Goal: Find specific page/section: Find specific page/section

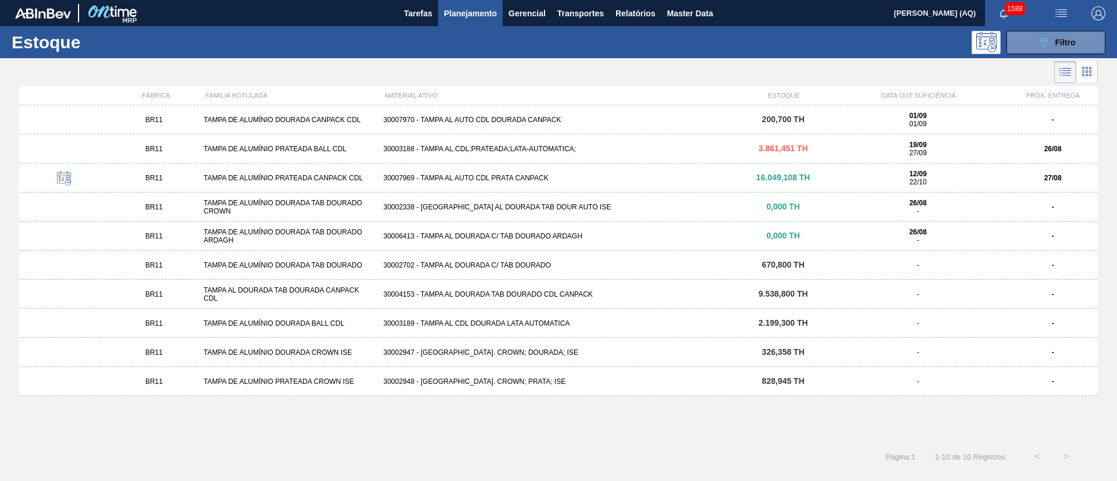
click at [520, 419] on div "BR11 TAMPA DE ALUMÍNIO DOURADA CANPACK CDL 30007970 - TAMPA AL AUTO CDL DOURADA…" at bounding box center [558, 270] width 1078 height 330
click at [689, 431] on div "BR11 TAMPA DE ALUMÍNIO DOURADA CANPACK CDL 30007970 - TAMPA AL AUTO CDL DOURADA…" at bounding box center [558, 270] width 1078 height 330
click at [551, 418] on div "BR11 TAMPA DE ALUMÍNIO DOURADA CANPACK CDL 30007970 - TAMPA AL AUTO CDL DOURADA…" at bounding box center [558, 270] width 1078 height 330
click at [501, 412] on div "BR11 TAMPA DE ALUMÍNIO DOURADA CANPACK CDL 30007970 - TAMPA AL AUTO CDL DOURADA…" at bounding box center [558, 270] width 1078 height 330
click at [1078, 35] on button "089F7B8B-B2A5-4AFE-B5C0-19BA573D28AC Filtro" at bounding box center [1055, 42] width 99 height 23
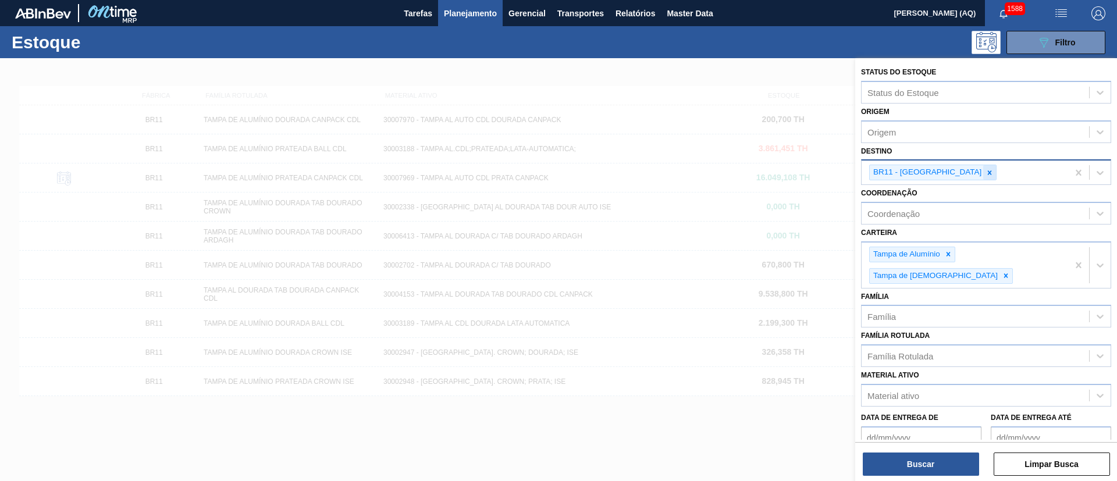
click at [985, 174] on icon at bounding box center [989, 173] width 8 height 8
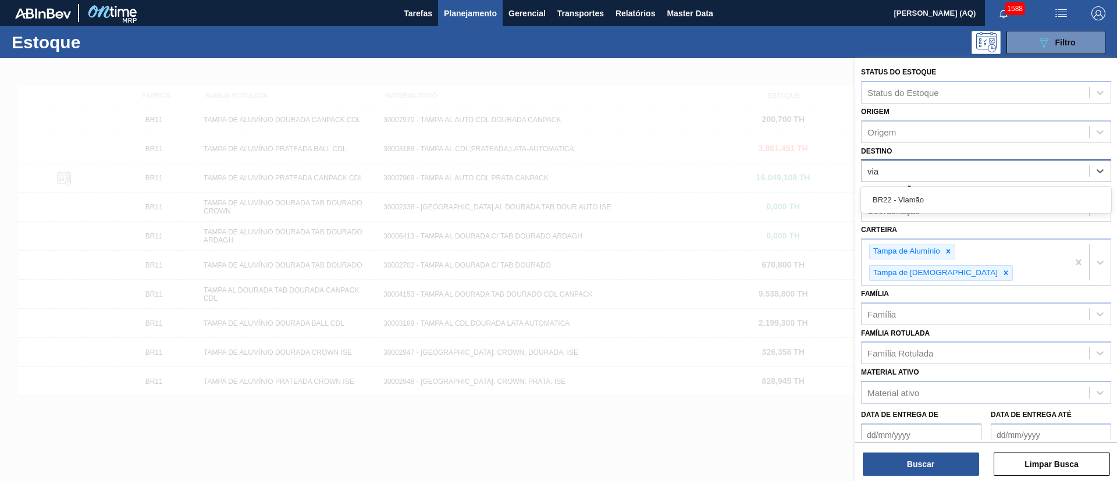
type input "viam"
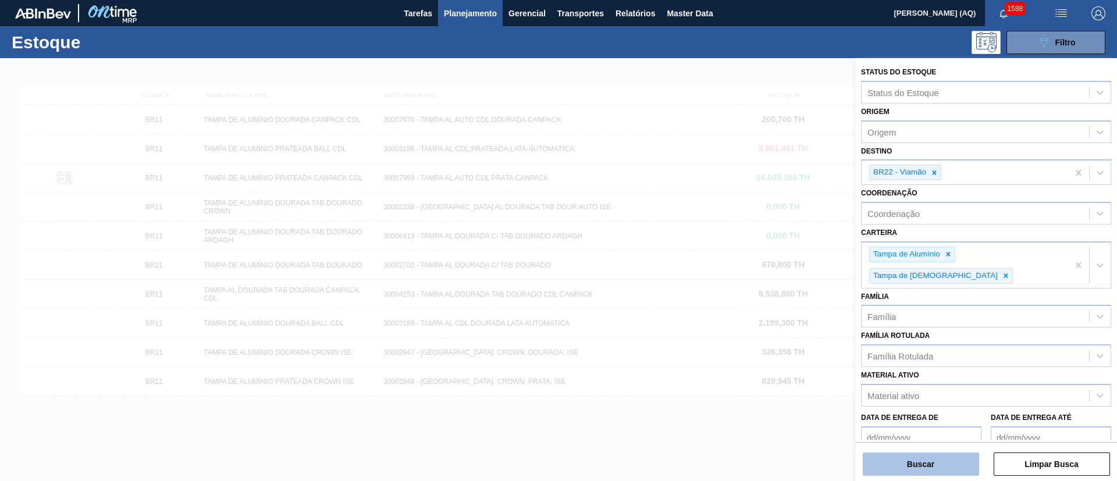
click at [913, 465] on button "Buscar" at bounding box center [921, 463] width 116 height 23
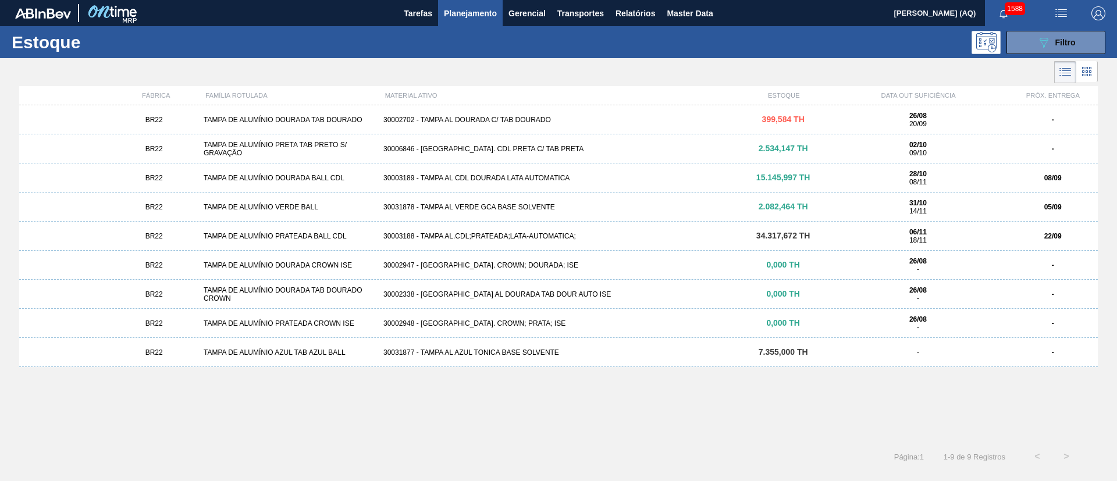
click at [414, 351] on div "30031877 - TAMPA AL AZUL TONICA BASE SOLVENTE" at bounding box center [558, 352] width 359 height 8
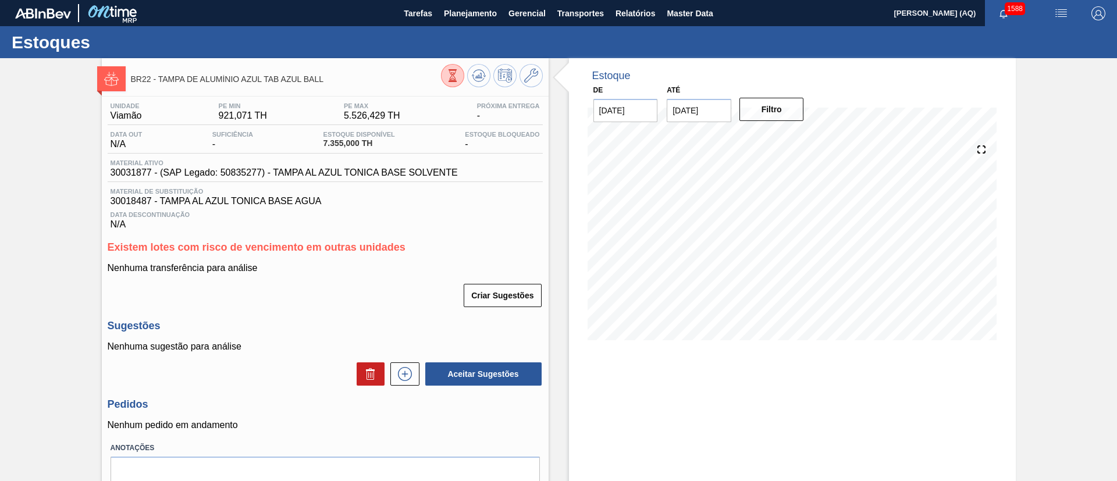
click at [712, 102] on input "[DATE]" at bounding box center [699, 110] width 65 height 23
click at [681, 139] on div "novembro 2025" at bounding box center [737, 138] width 140 height 10
click at [675, 140] on button "Previous Month" at bounding box center [677, 138] width 8 height 8
click at [723, 247] on div "30" at bounding box center [718, 251] width 16 height 16
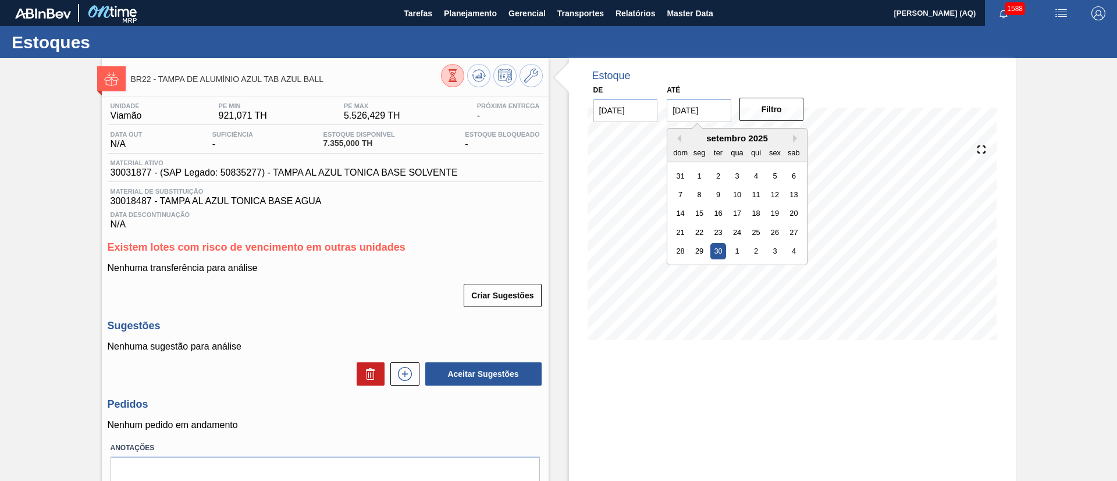
type input "30/09/2025"
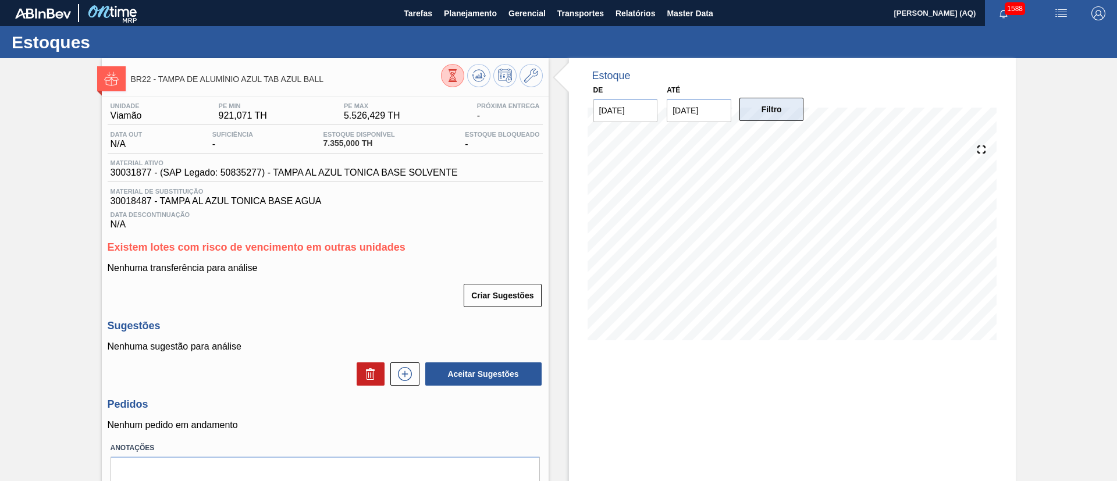
click at [781, 115] on button "Filtro" at bounding box center [771, 109] width 65 height 23
